Goal: Task Accomplishment & Management: Manage account settings

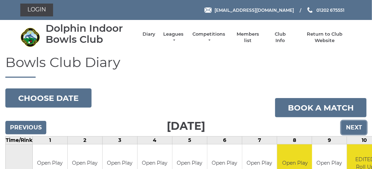
click at [354, 126] on input "Next" at bounding box center [353, 128] width 25 height 14
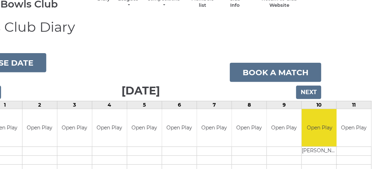
scroll to position [0, 45]
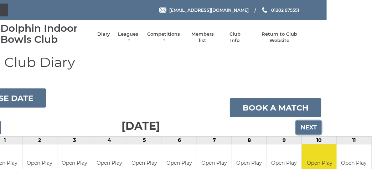
click at [305, 128] on input "Next" at bounding box center [308, 128] width 25 height 14
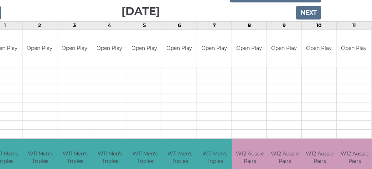
scroll to position [8, 45]
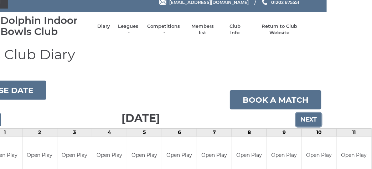
click at [300, 123] on input "Next" at bounding box center [308, 120] width 25 height 14
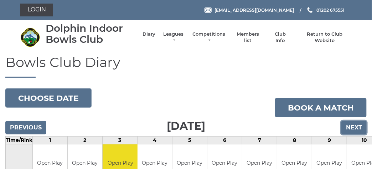
click at [355, 128] on input "Next" at bounding box center [353, 128] width 25 height 14
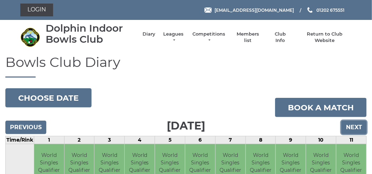
click at [354, 129] on input "Next" at bounding box center [353, 128] width 25 height 14
click at [354, 124] on input "Next" at bounding box center [353, 128] width 25 height 14
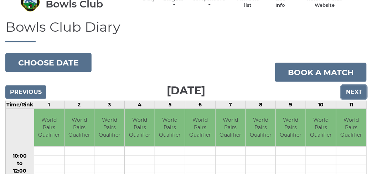
scroll to position [178, 0]
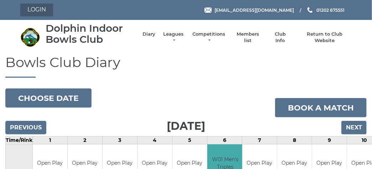
click at [32, 9] on link "Login" at bounding box center [36, 10] width 33 height 13
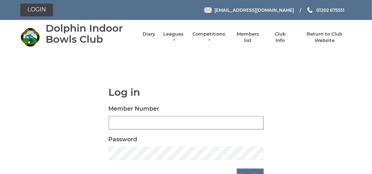
click at [114, 124] on input "Member Number" at bounding box center [186, 123] width 155 height 14
type input "3723"
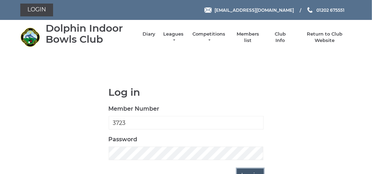
click at [249, 171] on input "Log in" at bounding box center [250, 176] width 27 height 14
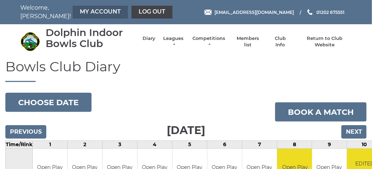
click at [73, 10] on link "My Account" at bounding box center [100, 12] width 55 height 13
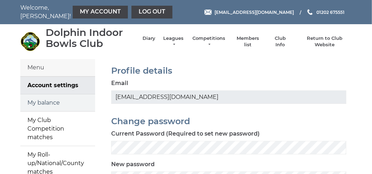
click at [51, 100] on link "My balance" at bounding box center [57, 102] width 75 height 17
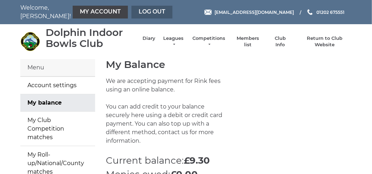
click at [132, 10] on link "Log out" at bounding box center [152, 12] width 41 height 13
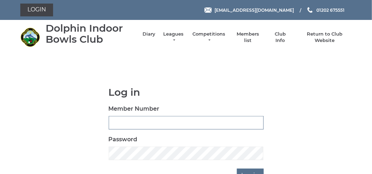
click at [135, 126] on input "Member Number" at bounding box center [186, 123] width 155 height 14
type input "3731"
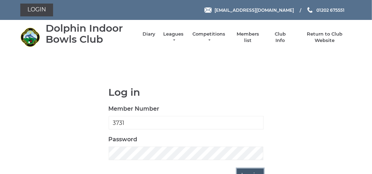
click at [241, 171] on input "Log in" at bounding box center [250, 176] width 27 height 14
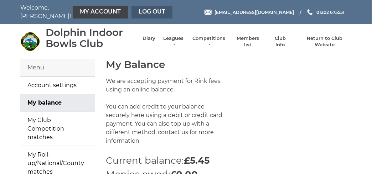
click at [132, 10] on link "Log out" at bounding box center [152, 12] width 41 height 13
